Goal: Task Accomplishment & Management: Use online tool/utility

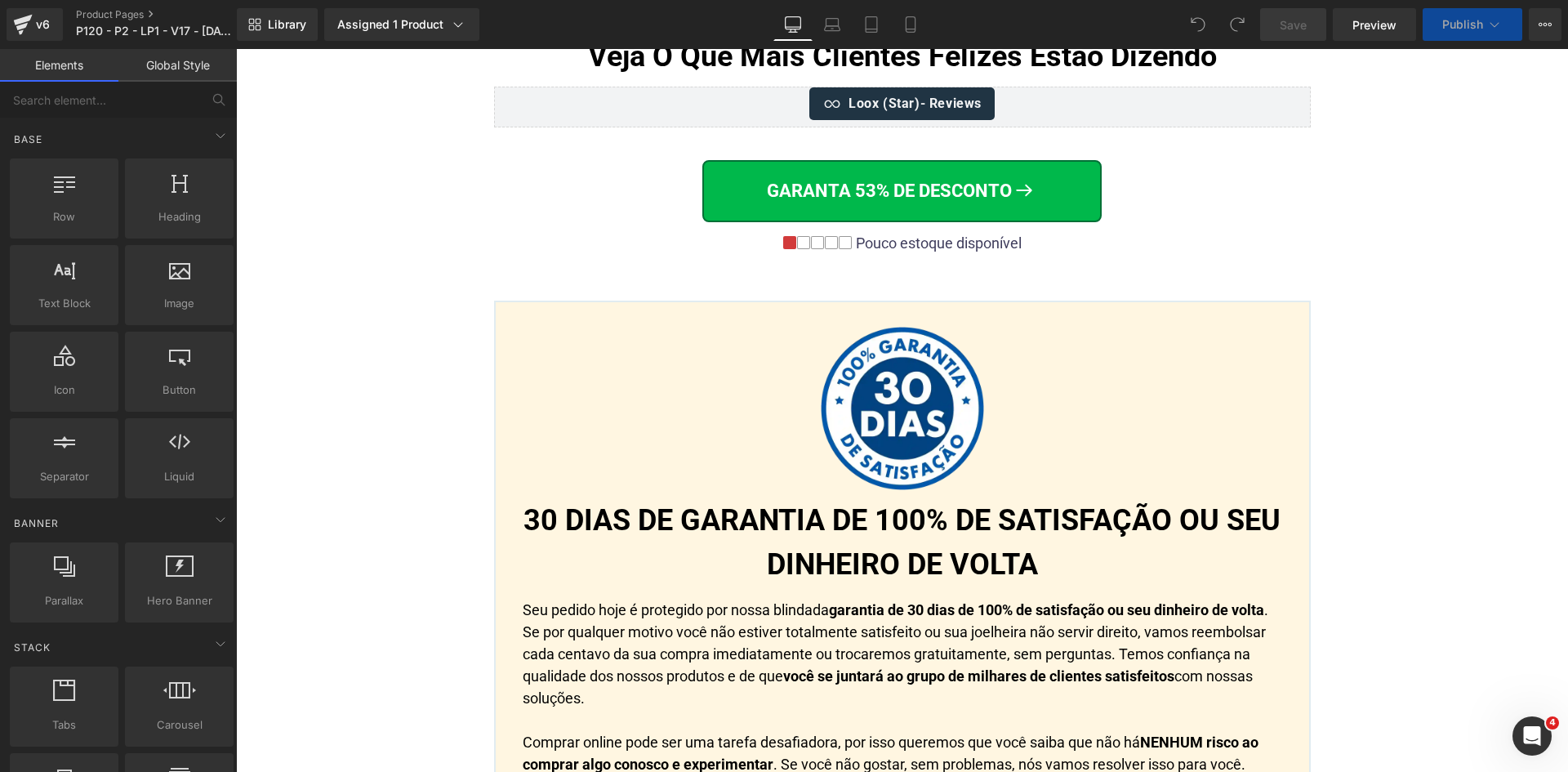
scroll to position [9044, 0]
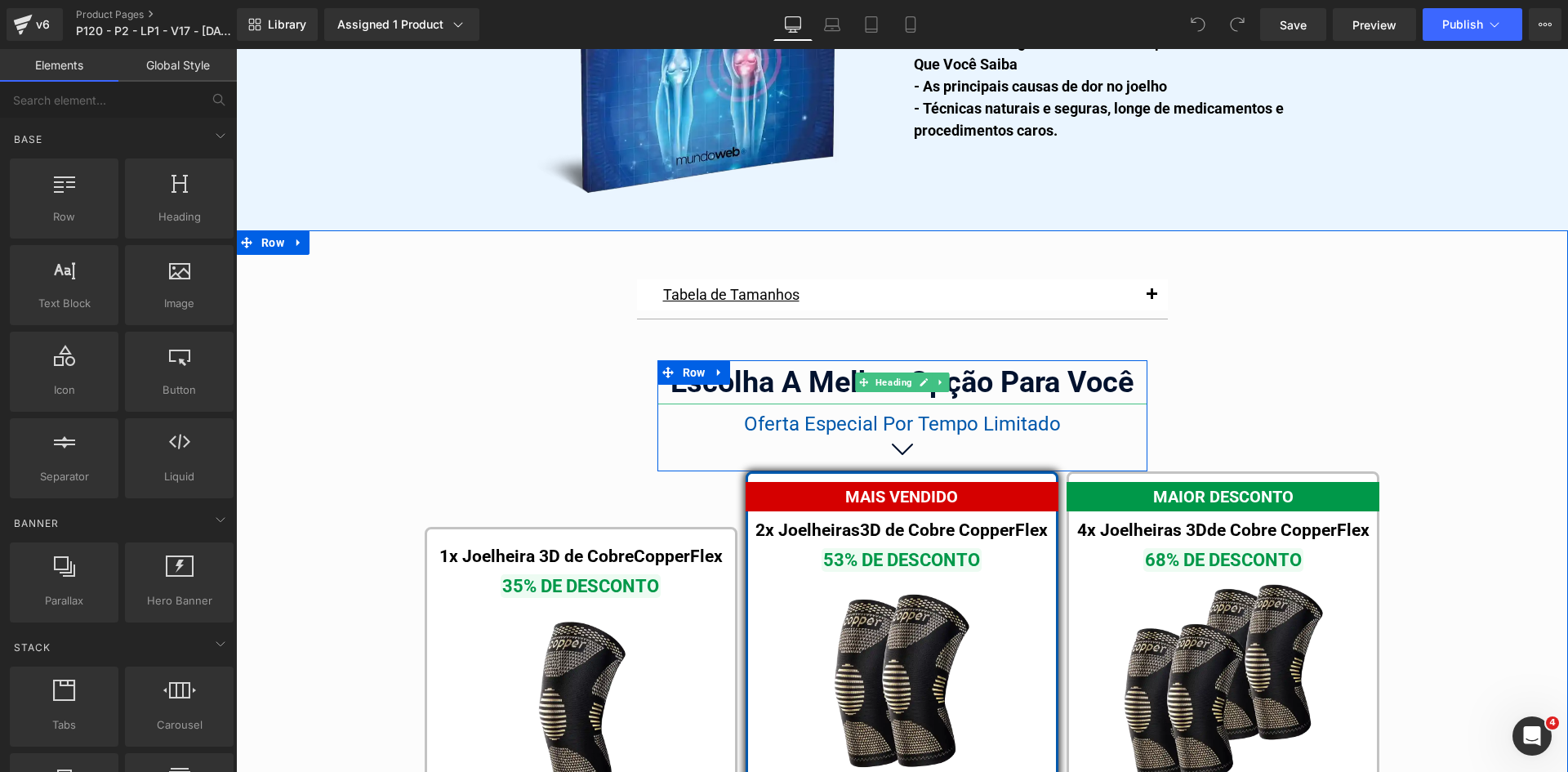
click at [753, 360] on div "Escolha A Melhor Opção Para Você" at bounding box center [902, 382] width 490 height 44
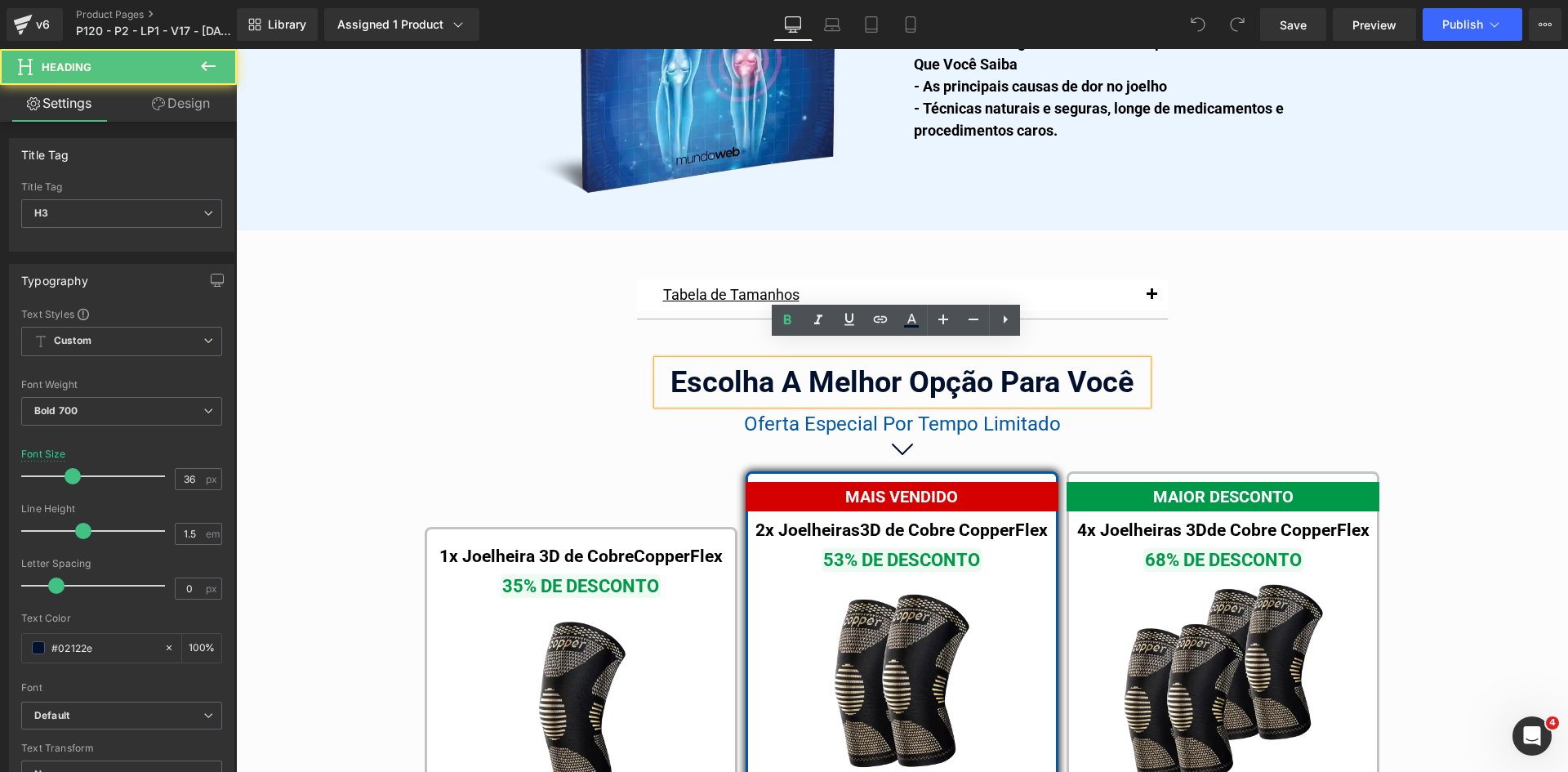
click at [753, 360] on div "Escolha A Melhor Opção Para Você" at bounding box center [902, 382] width 490 height 44
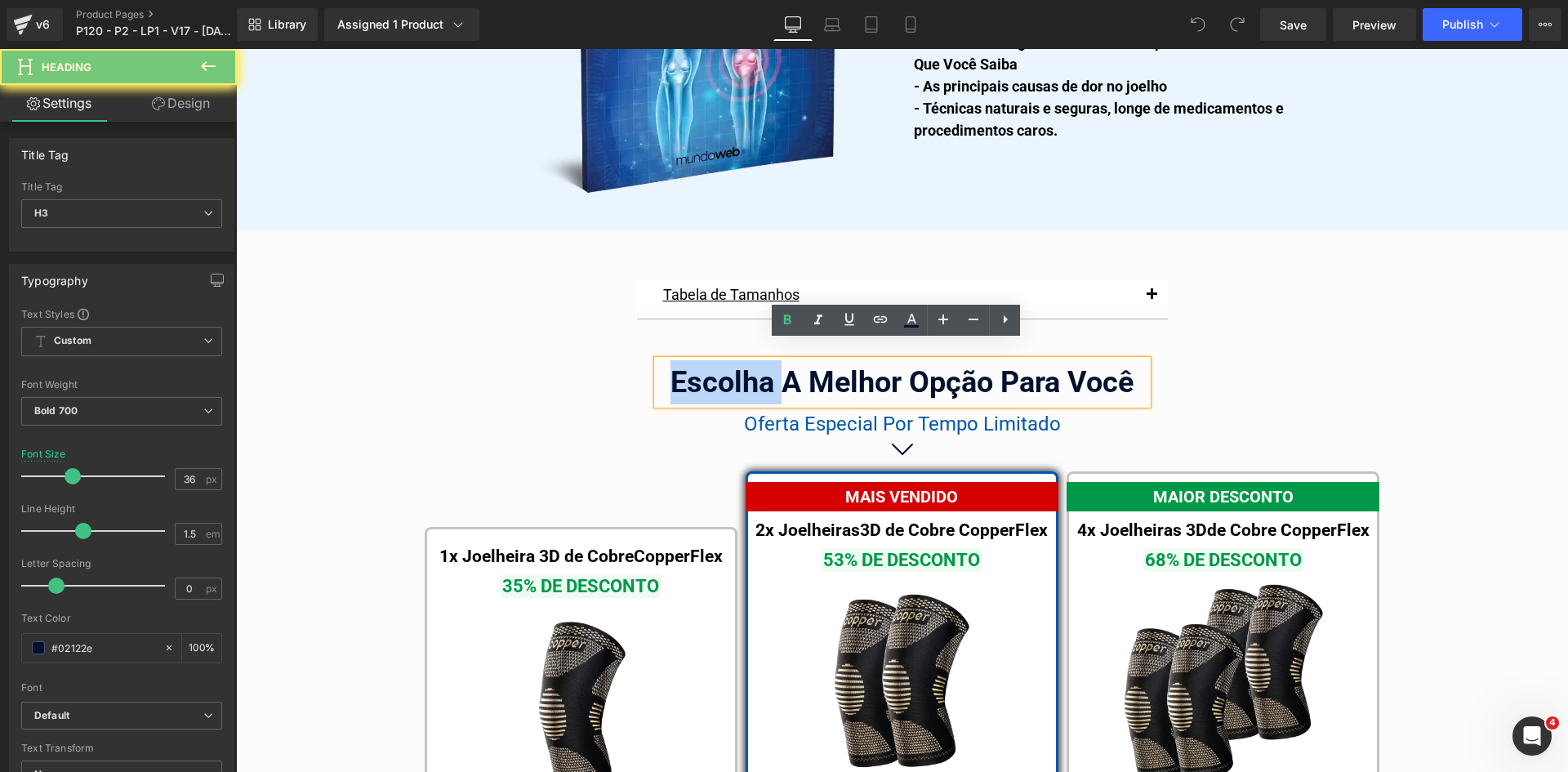
click at [781, 363] on div "Escolha A Melhor Opção Para Você" at bounding box center [902, 382] width 490 height 44
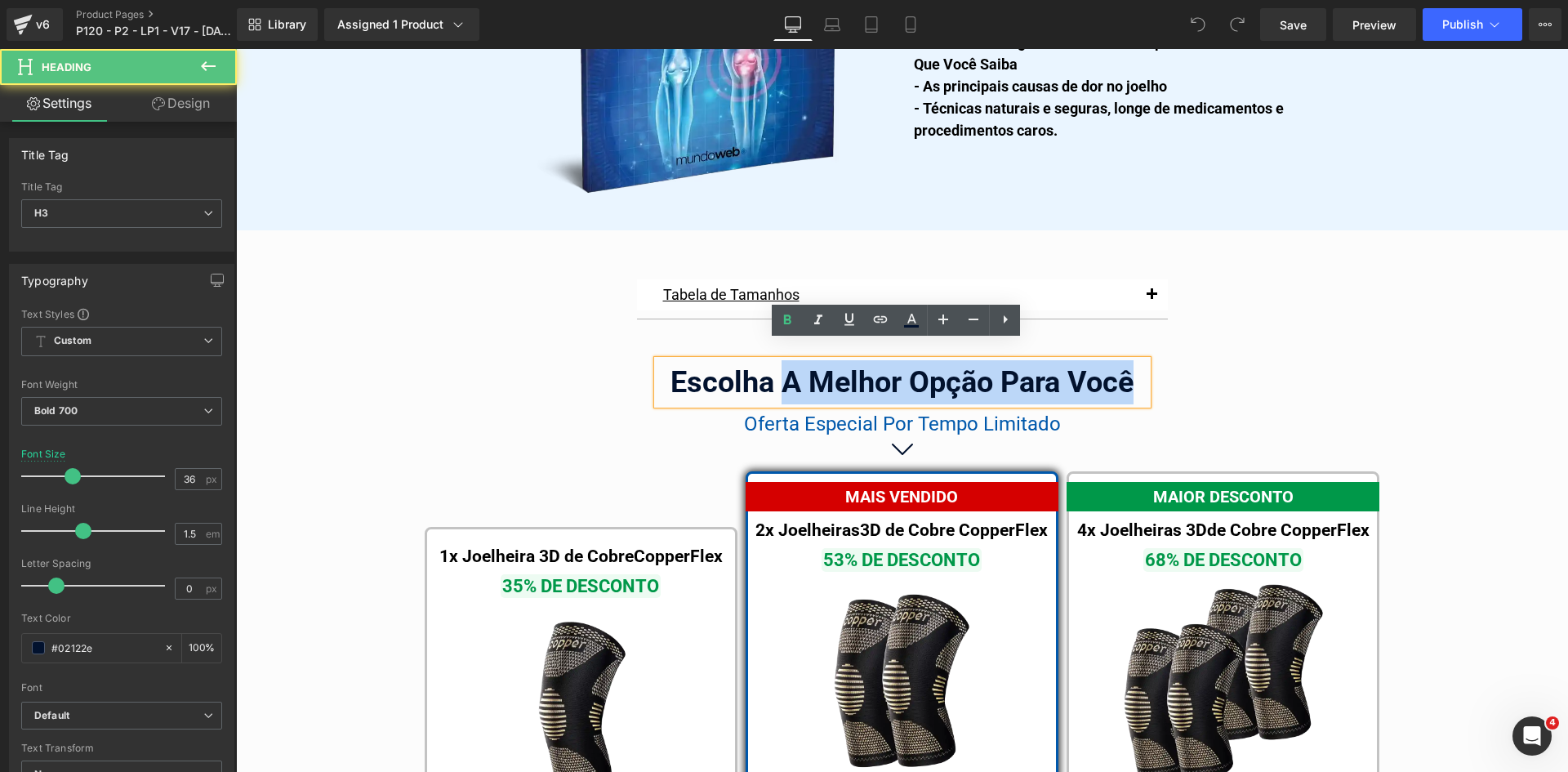
drag, startPoint x: 774, startPoint y: 357, endPoint x: 1201, endPoint y: 344, distance: 427.2
click at [1201, 344] on div "Tabela de Tamanhos Text Block Image Se você estiver entre tamanhos, recomendamo…" at bounding box center [902, 764] width 1332 height 987
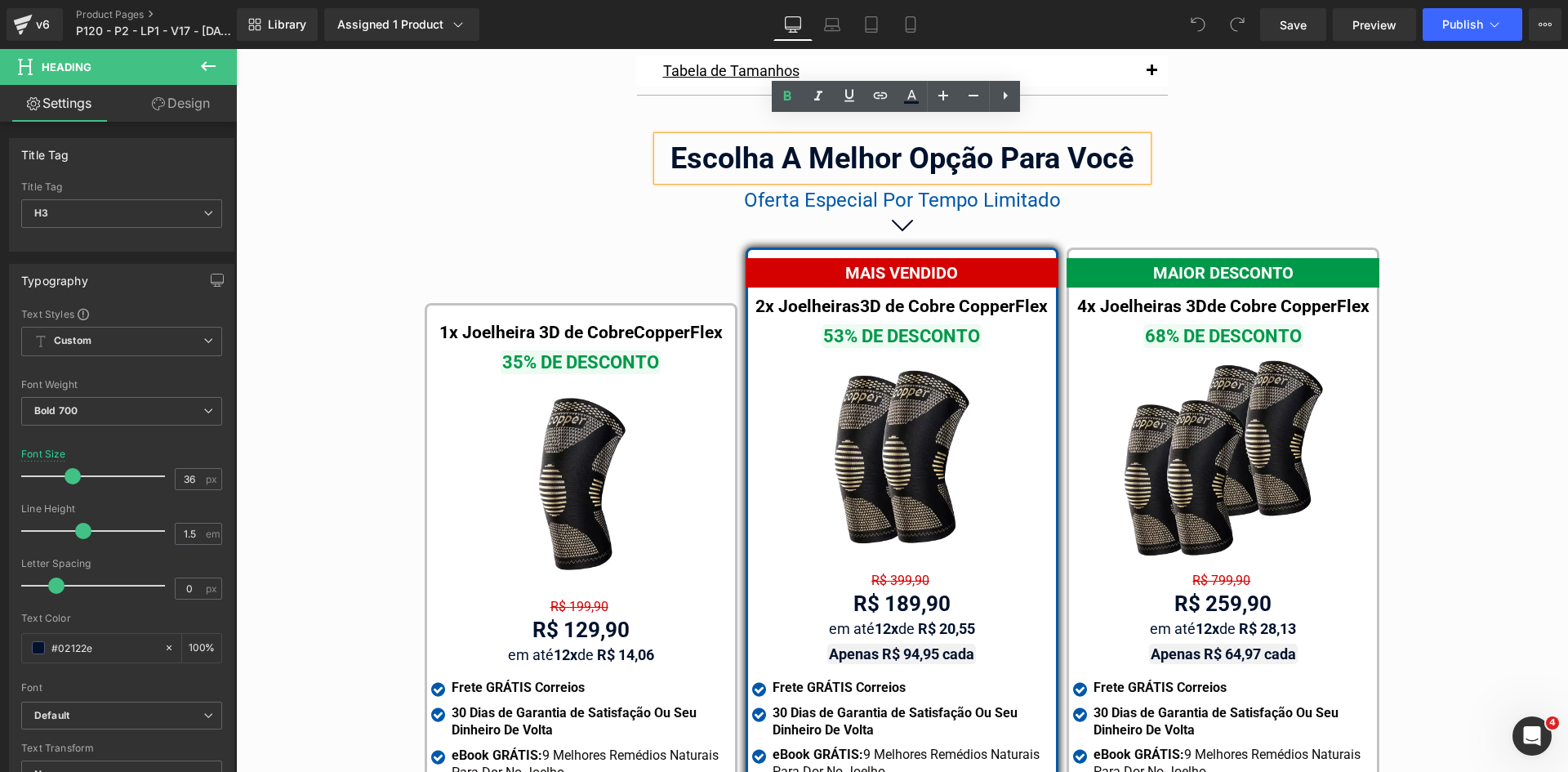
scroll to position [9269, 0]
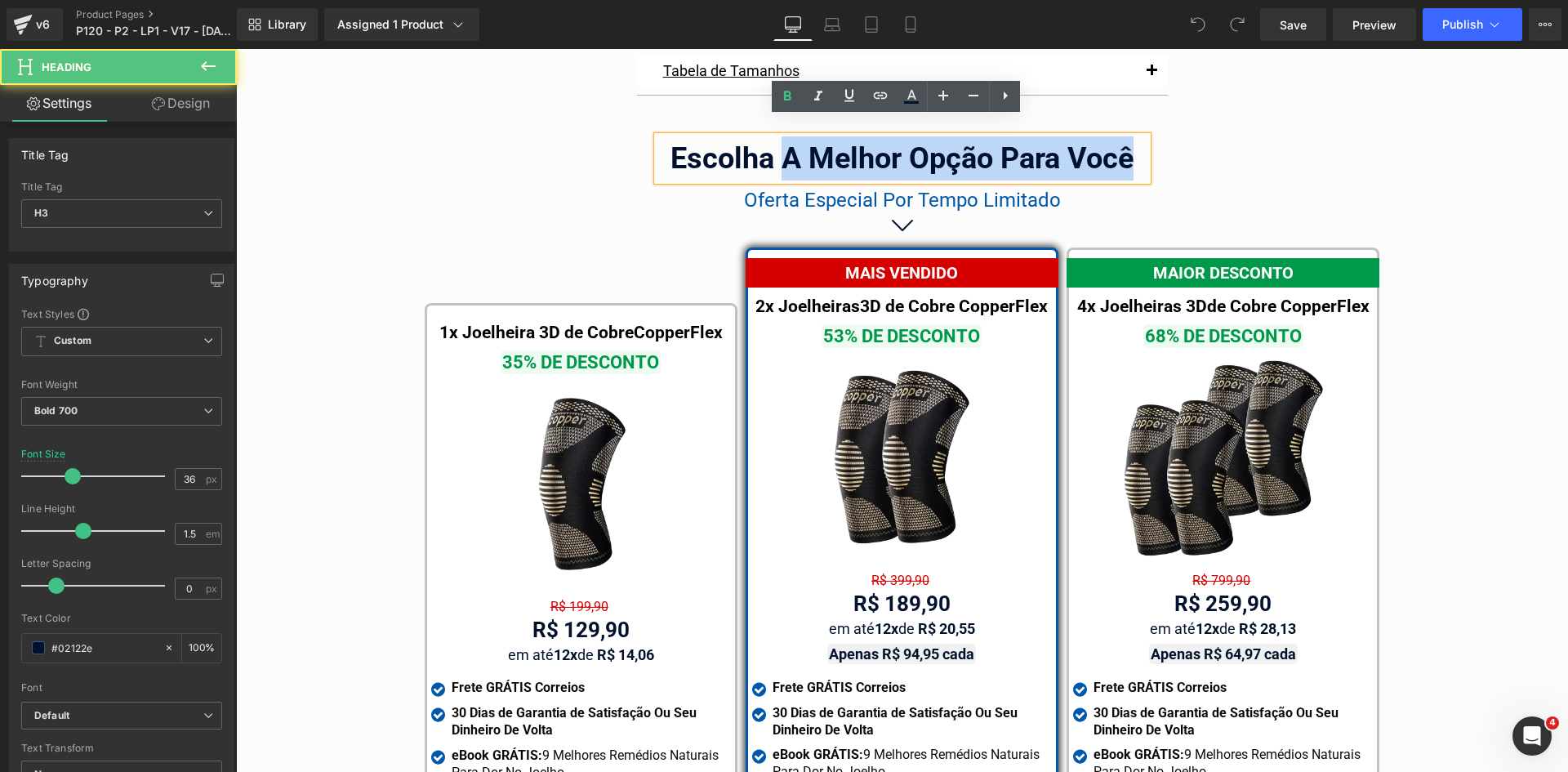
drag, startPoint x: 783, startPoint y: 134, endPoint x: 1150, endPoint y: 140, distance: 367.0
click at [1150, 140] on div "Tabela de Tamanhos Text Block Image Se você estiver entre tamanhos, recomendamo…" at bounding box center [902, 541] width 1332 height 987
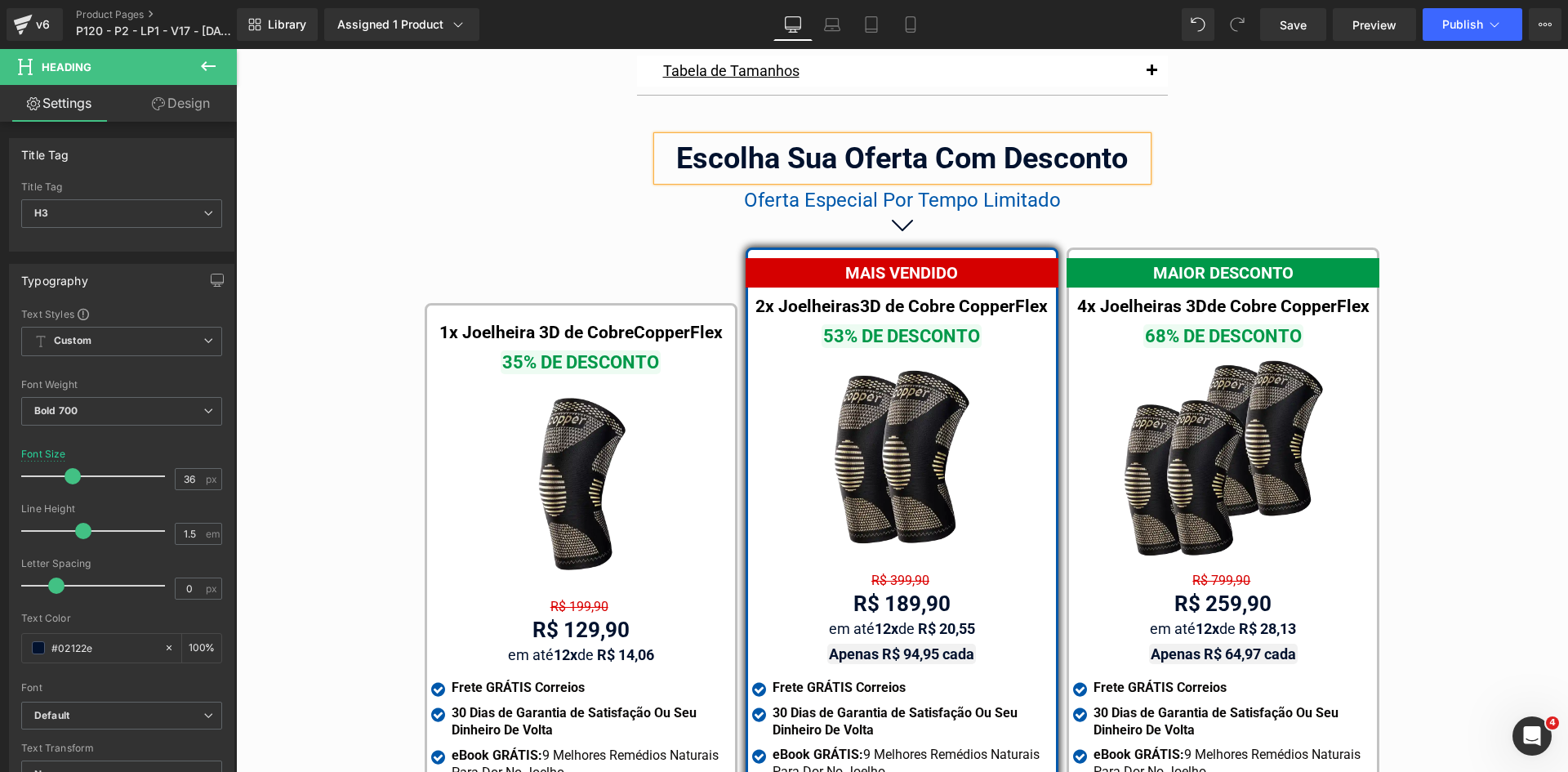
click at [1208, 132] on div "Tabela de Tamanhos Text Block Image Se você estiver entre tamanhos, recomendamo…" at bounding box center [902, 541] width 1332 height 987
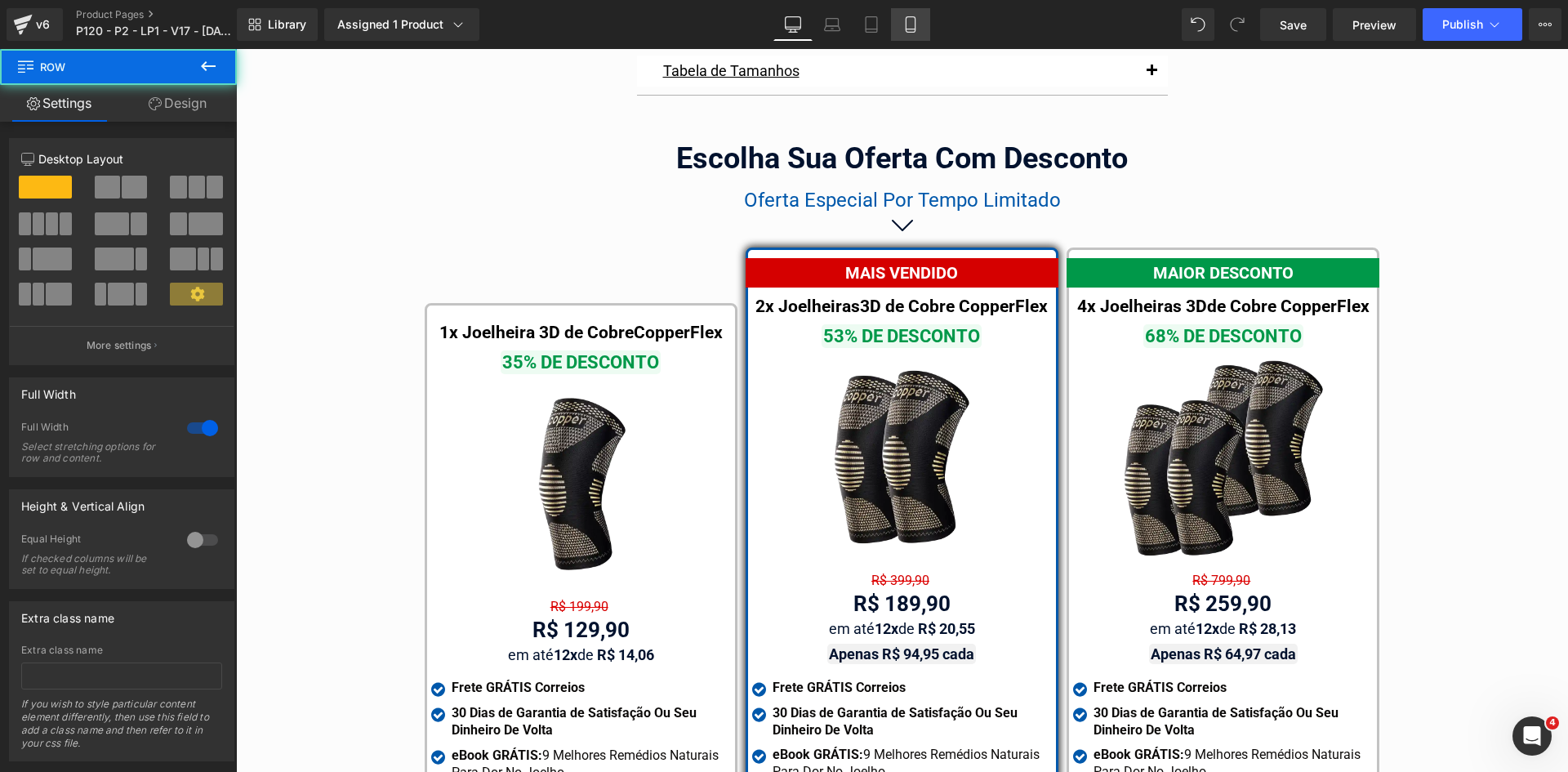
click at [900, 25] on link "Mobile" at bounding box center [911, 25] width 39 height 32
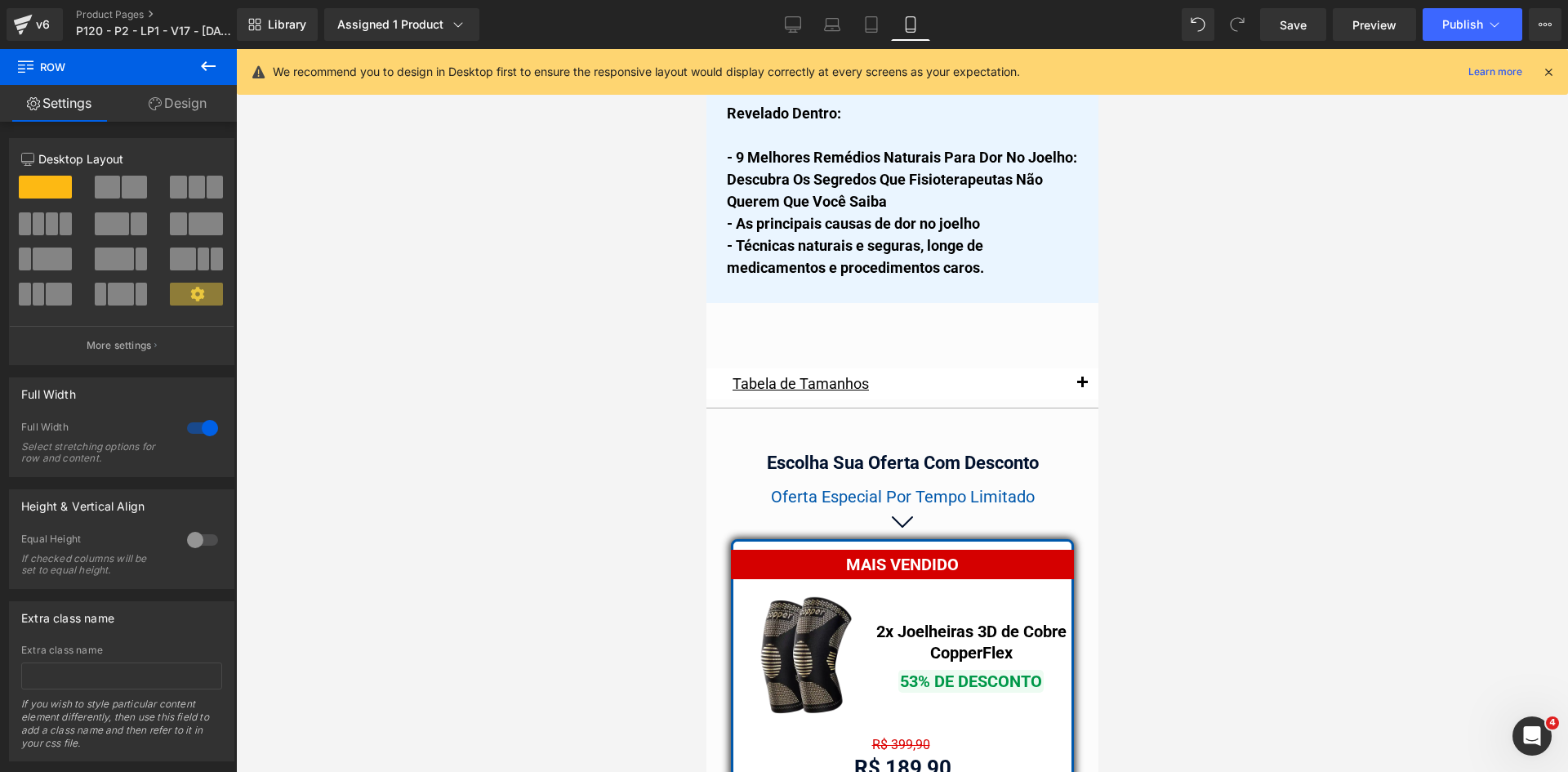
scroll to position [13773, 0]
click at [1476, 26] on span "Publish" at bounding box center [1463, 25] width 41 height 13
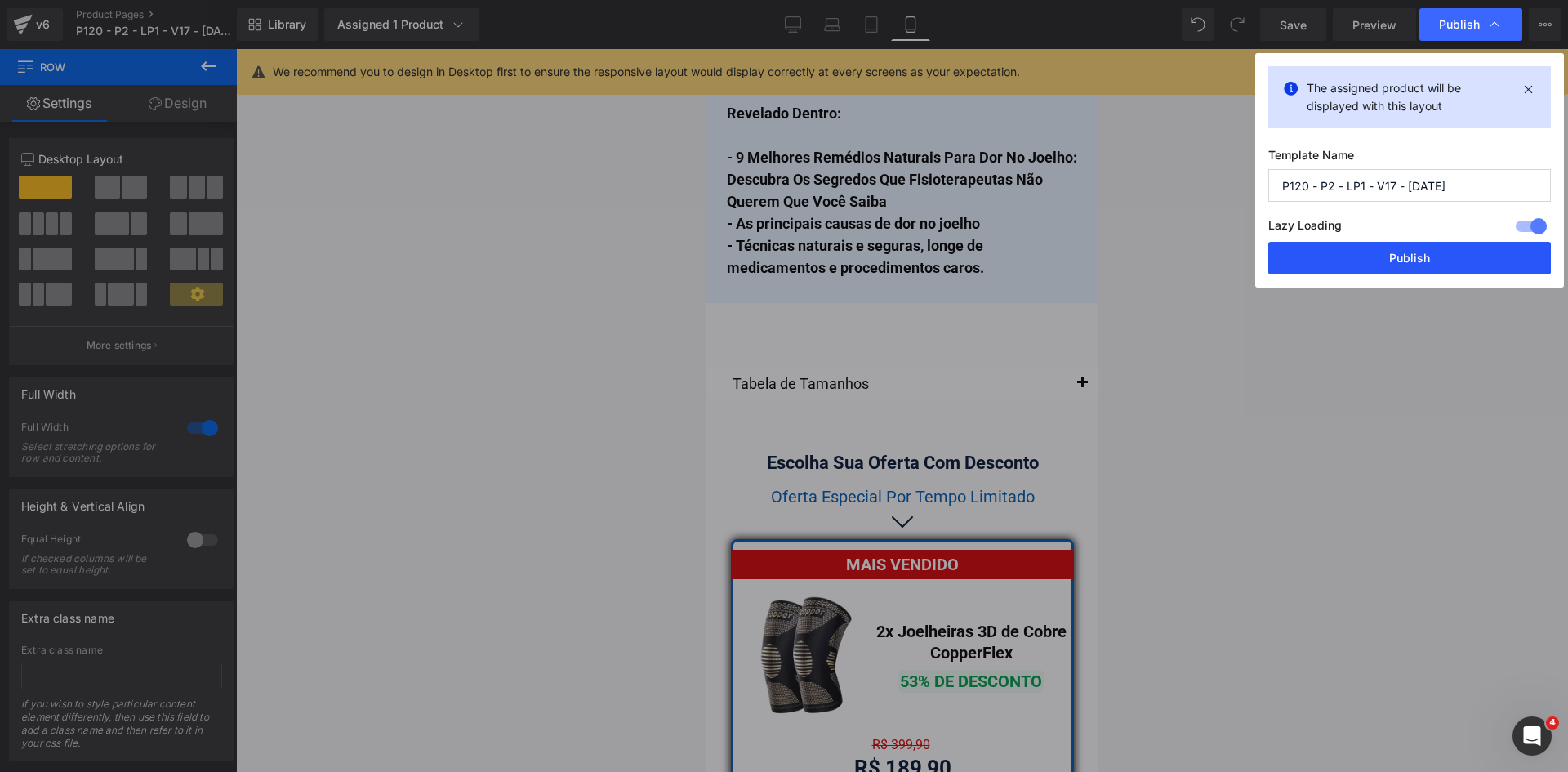
click at [1434, 259] on button "Publish" at bounding box center [1410, 258] width 283 height 32
